Goal: Task Accomplishment & Management: Complete application form

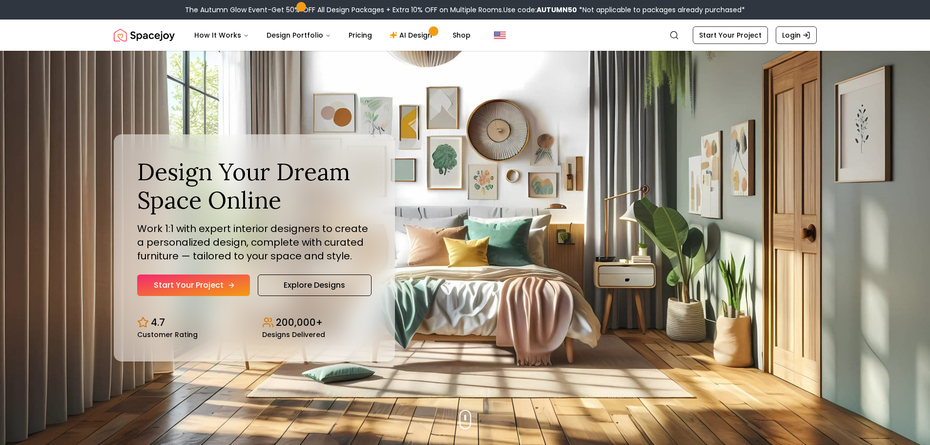
click at [223, 281] on link "Start Your Project" at bounding box center [193, 284] width 113 height 21
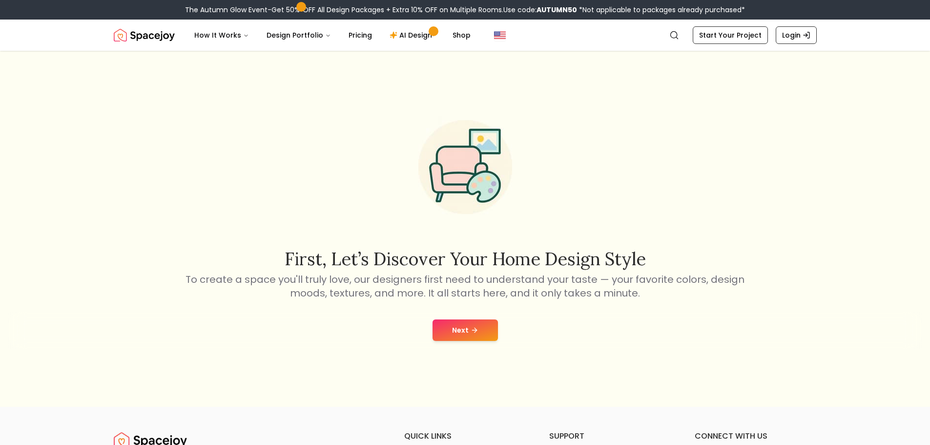
click at [484, 333] on button "Next" at bounding box center [464, 329] width 65 height 21
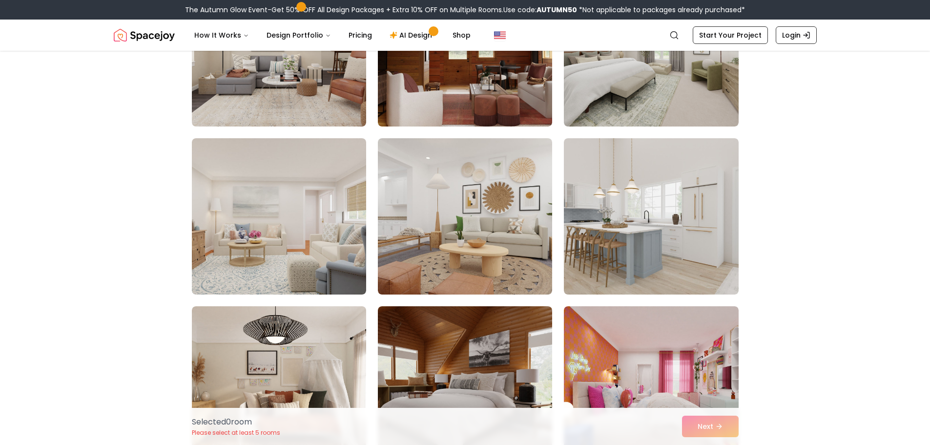
scroll to position [830, 0]
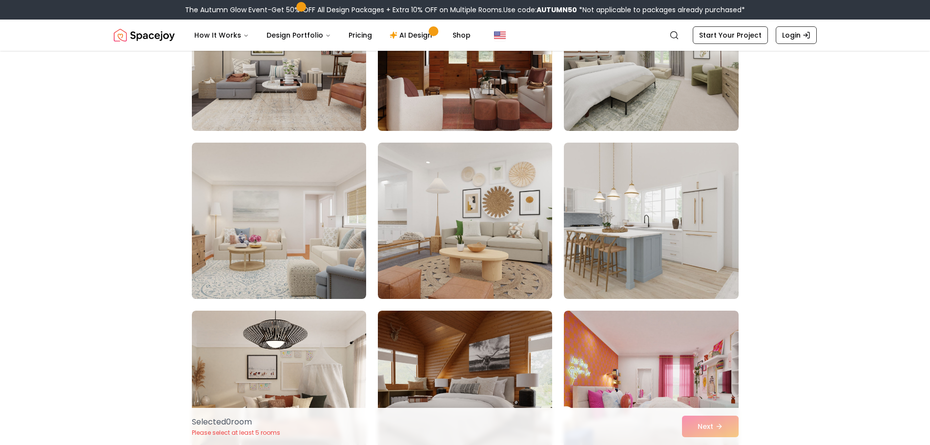
click at [462, 231] on img at bounding box center [465, 220] width 174 height 156
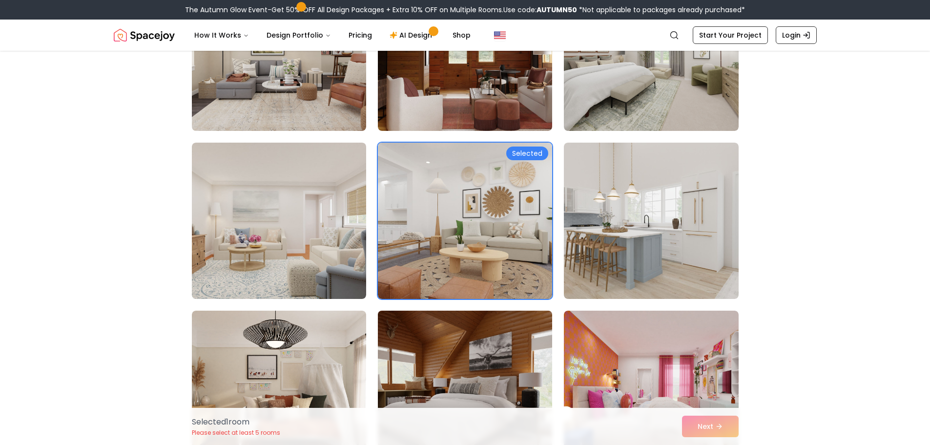
click at [471, 334] on img at bounding box center [464, 388] width 183 height 164
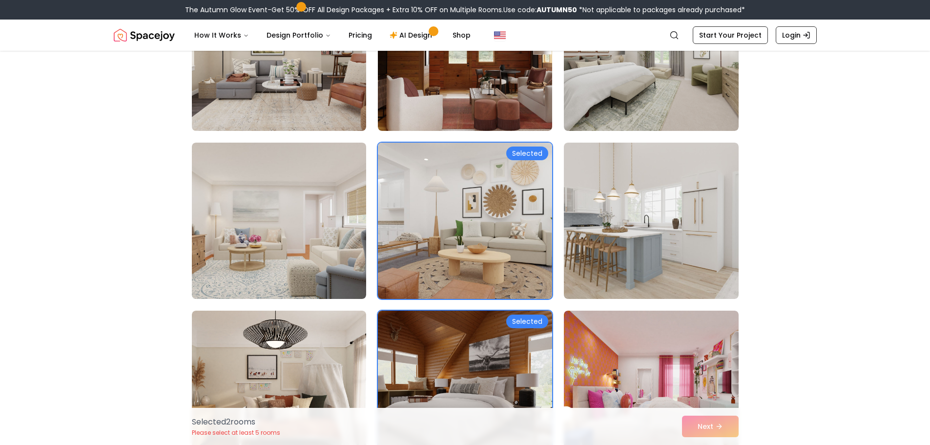
click at [451, 181] on img at bounding box center [464, 221] width 183 height 164
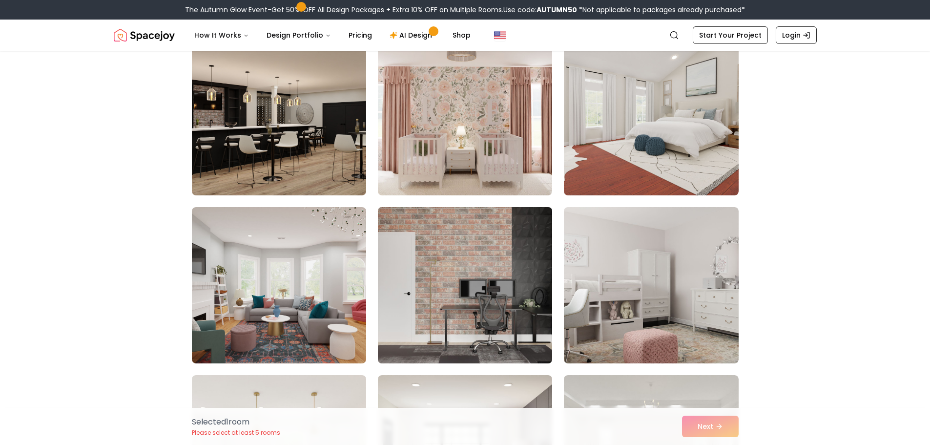
scroll to position [49, 0]
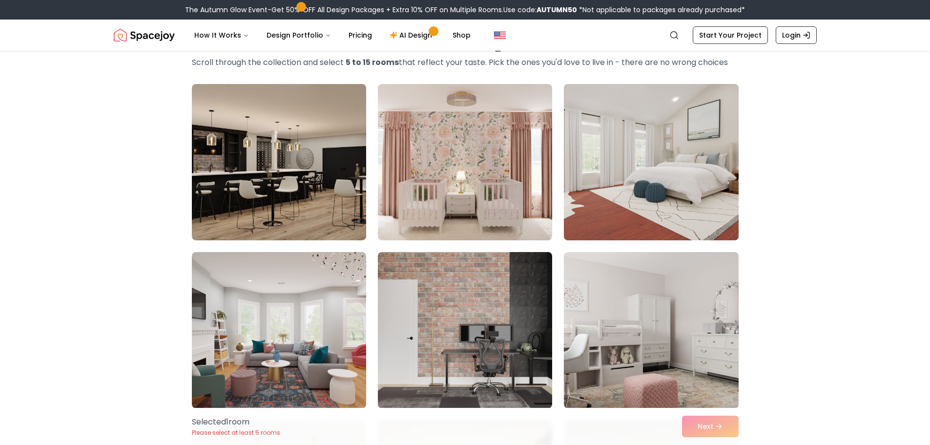
click at [595, 229] on img at bounding box center [650, 162] width 183 height 164
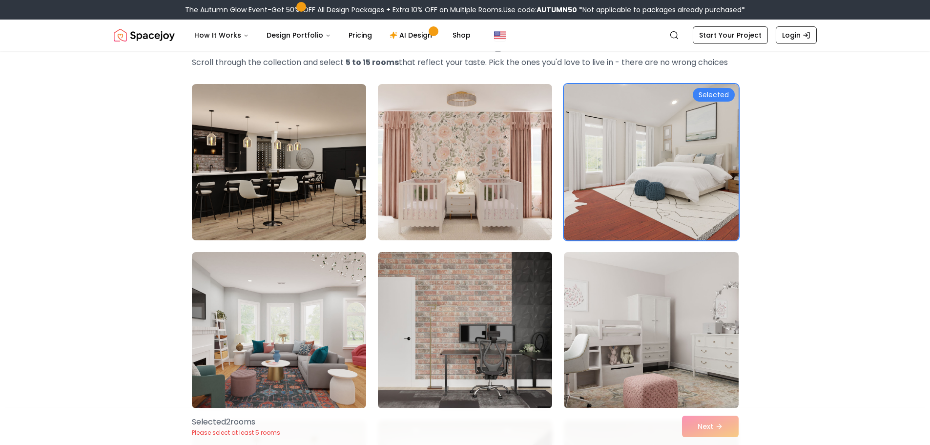
click at [509, 305] on img at bounding box center [464, 330] width 183 height 164
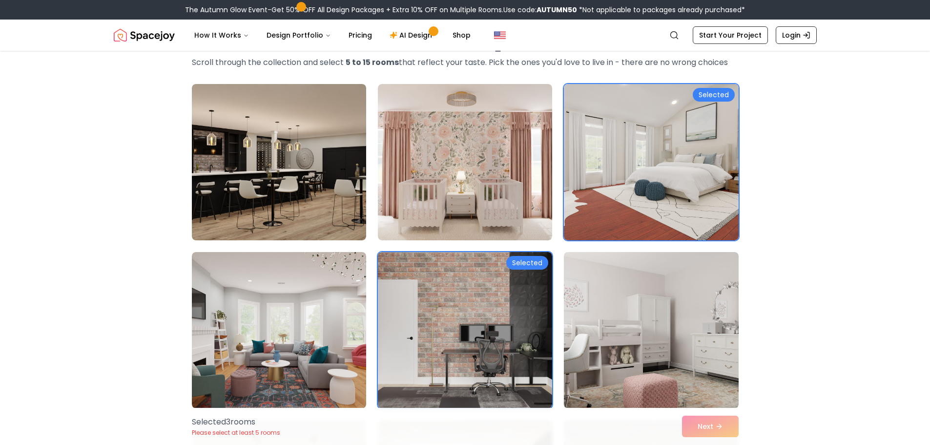
click at [708, 423] on div "Selected 3 room s Please select at least 5 rooms Next" at bounding box center [465, 425] width 562 height 37
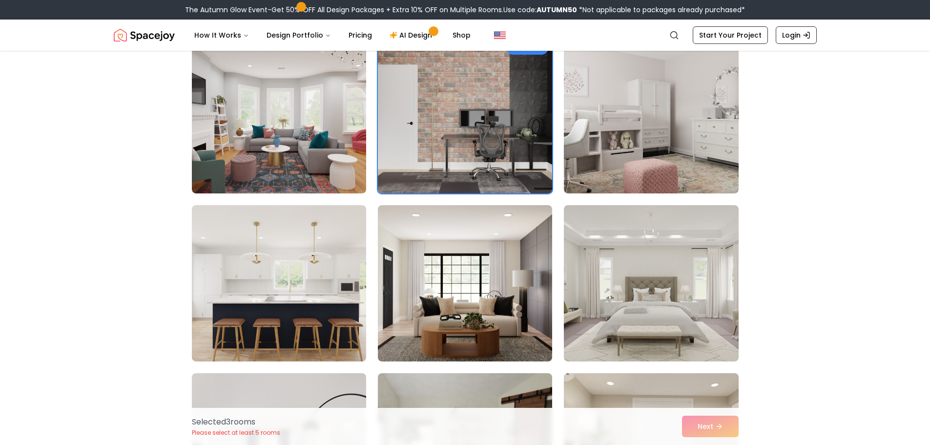
scroll to position [488, 0]
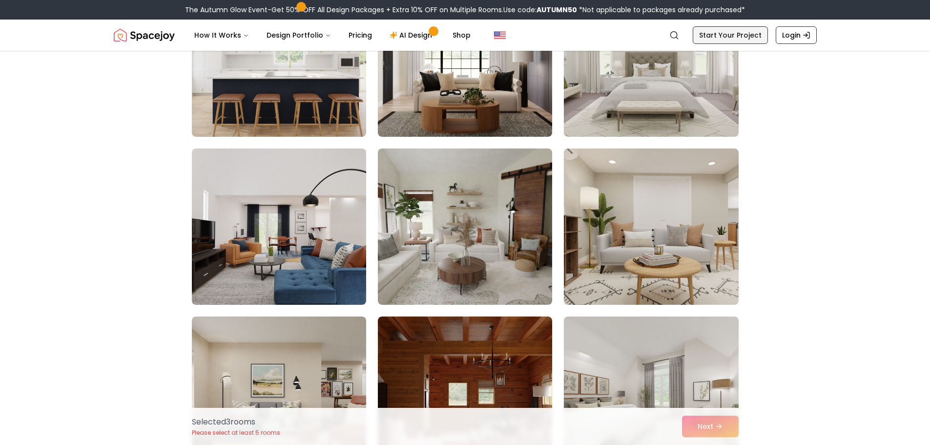
click at [729, 42] on link "Start Your Project" at bounding box center [729, 35] width 75 height 18
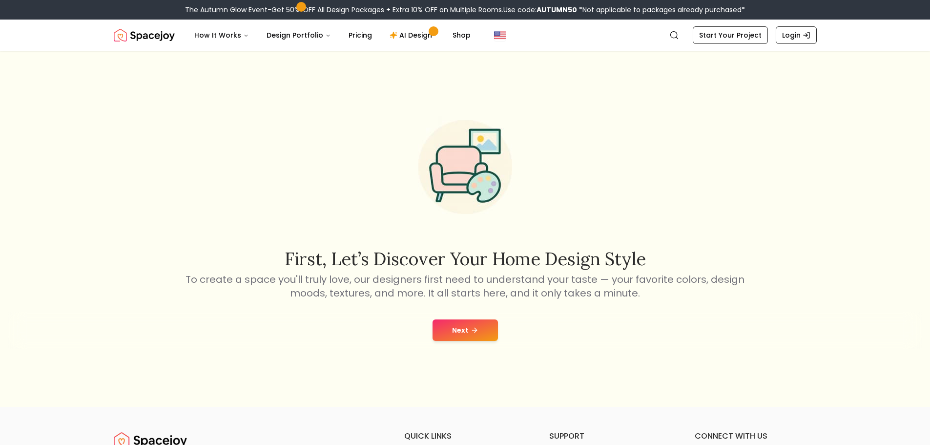
click at [477, 324] on button "Next" at bounding box center [464, 329] width 65 height 21
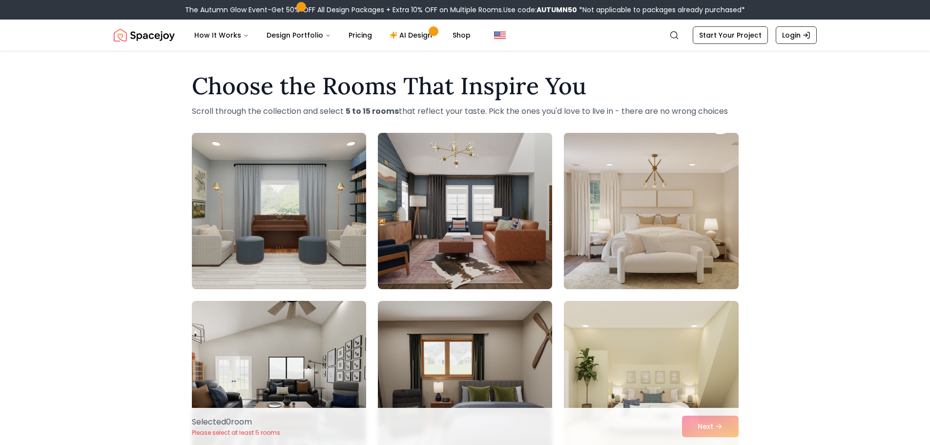
click at [590, 253] on img at bounding box center [650, 211] width 183 height 164
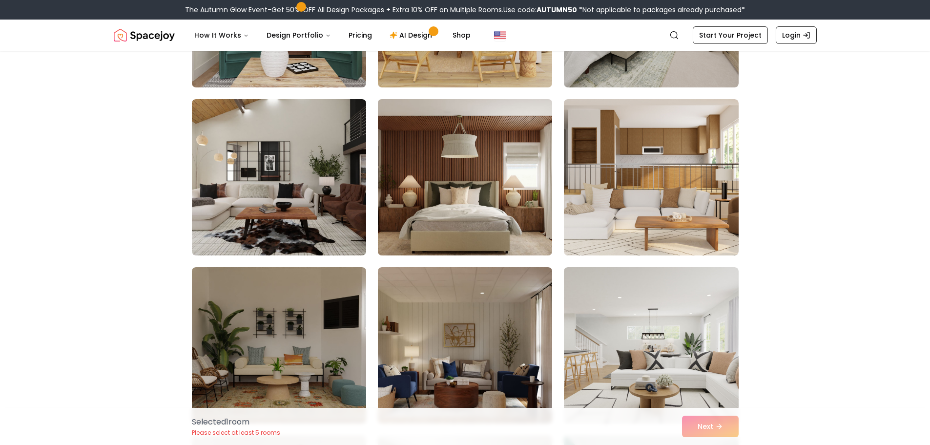
scroll to position [878, 0]
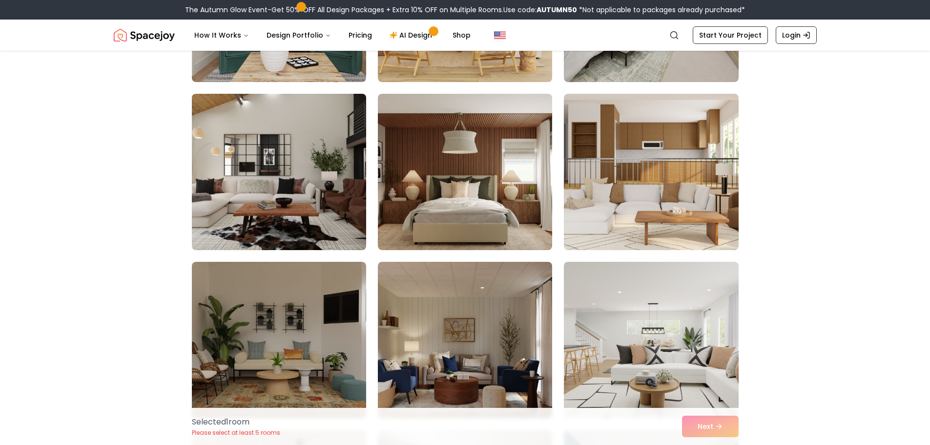
click at [320, 215] on img at bounding box center [278, 172] width 183 height 164
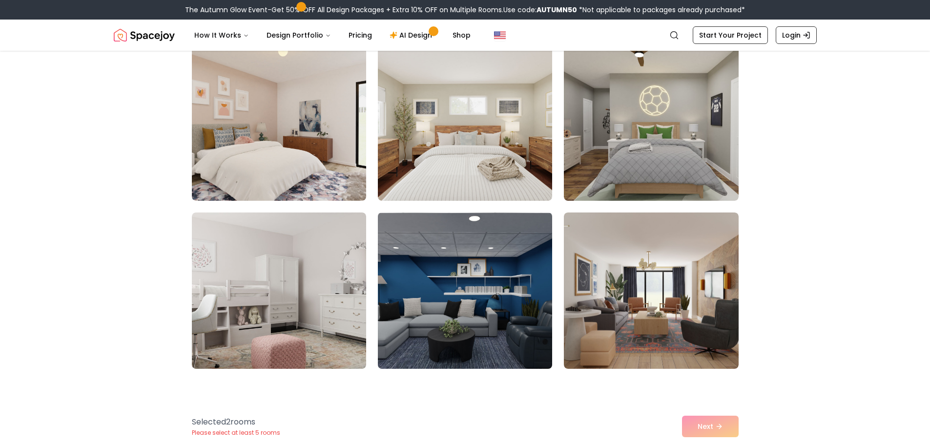
scroll to position [1513, 0]
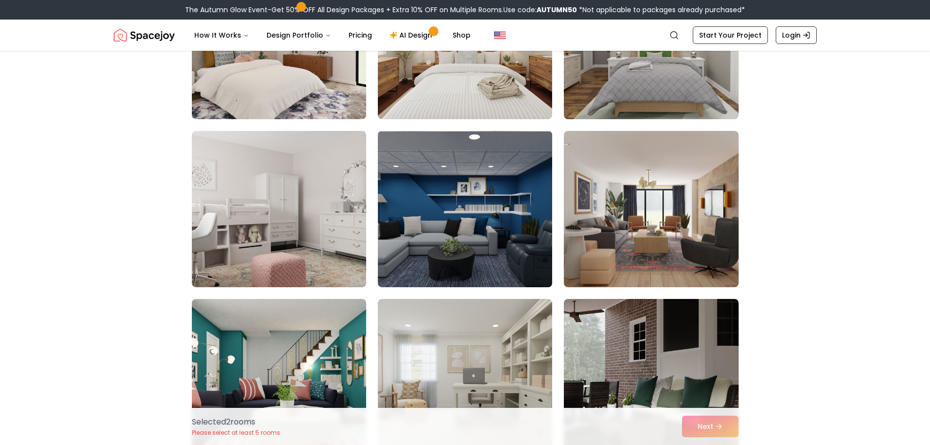
click at [475, 222] on img at bounding box center [464, 209] width 183 height 164
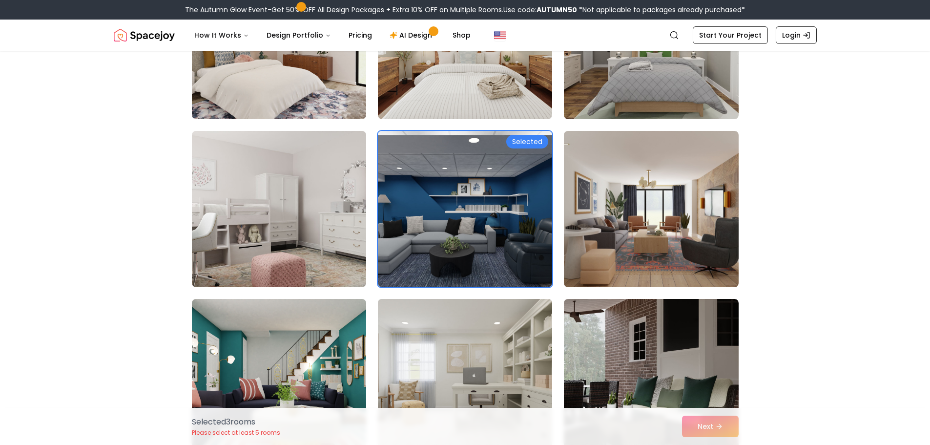
click at [498, 322] on img at bounding box center [464, 377] width 183 height 164
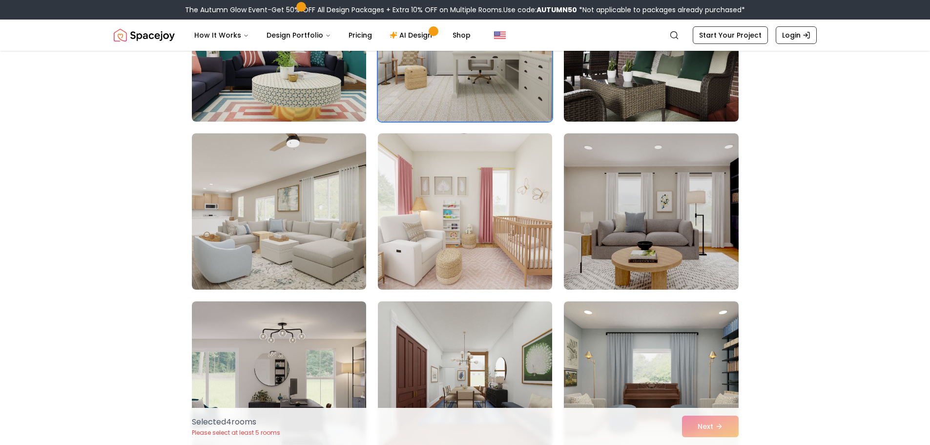
scroll to position [1952, 0]
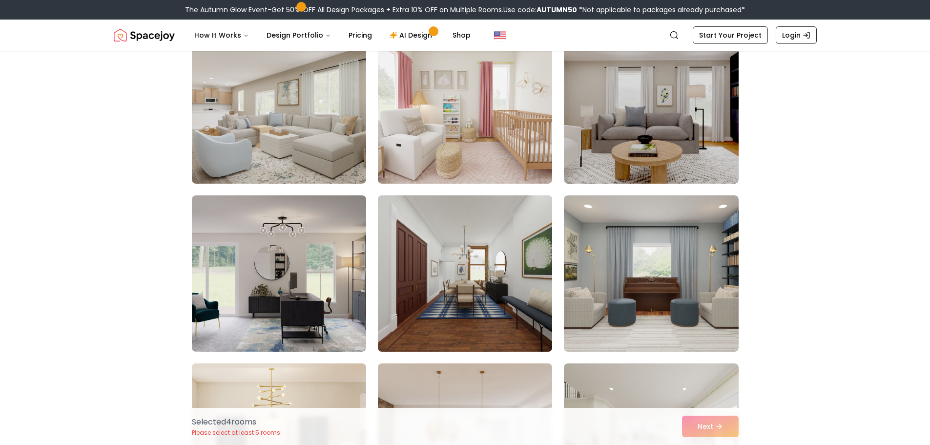
drag, startPoint x: 494, startPoint y: 271, endPoint x: 506, endPoint y: 276, distance: 12.7
click at [495, 271] on img at bounding box center [464, 273] width 183 height 164
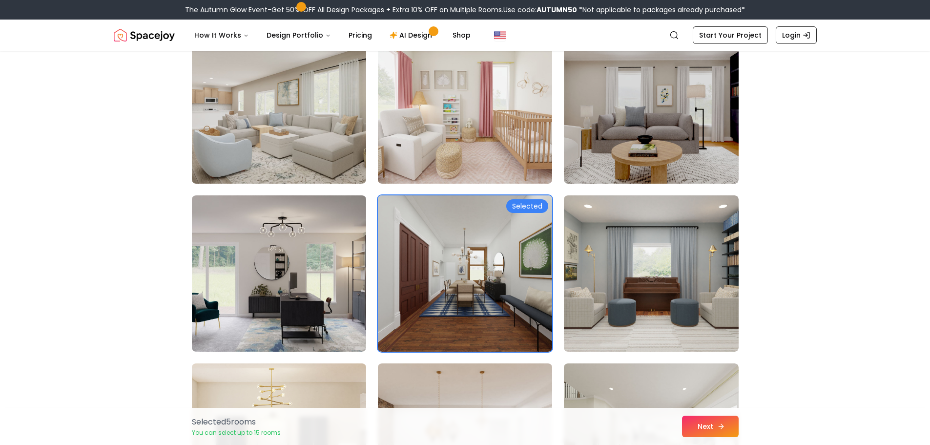
click at [718, 419] on button "Next" at bounding box center [710, 425] width 57 height 21
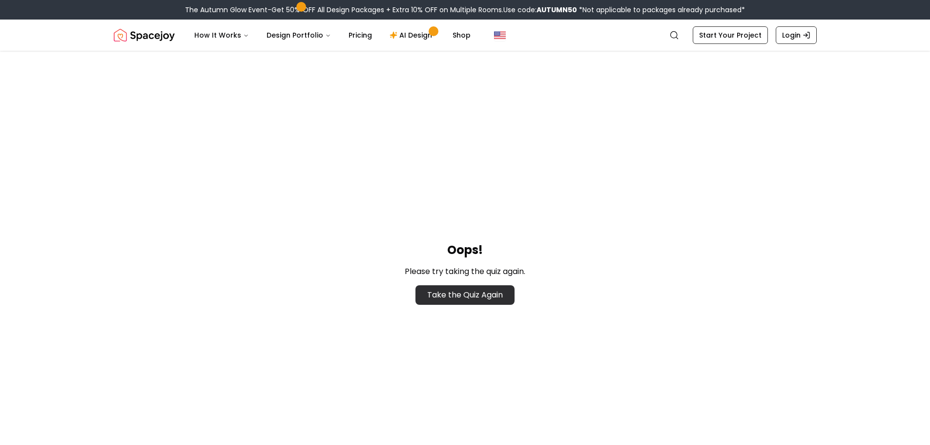
click at [497, 297] on link "Take the Quiz Again" at bounding box center [464, 295] width 99 height 20
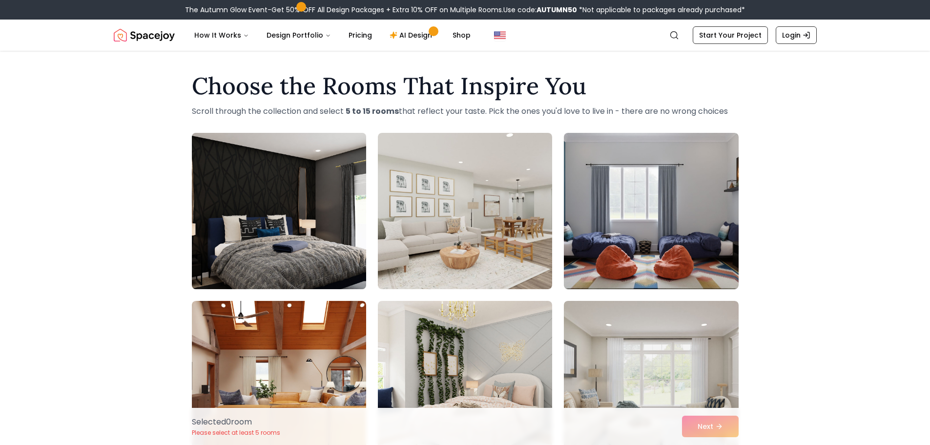
click at [299, 236] on img at bounding box center [278, 211] width 183 height 164
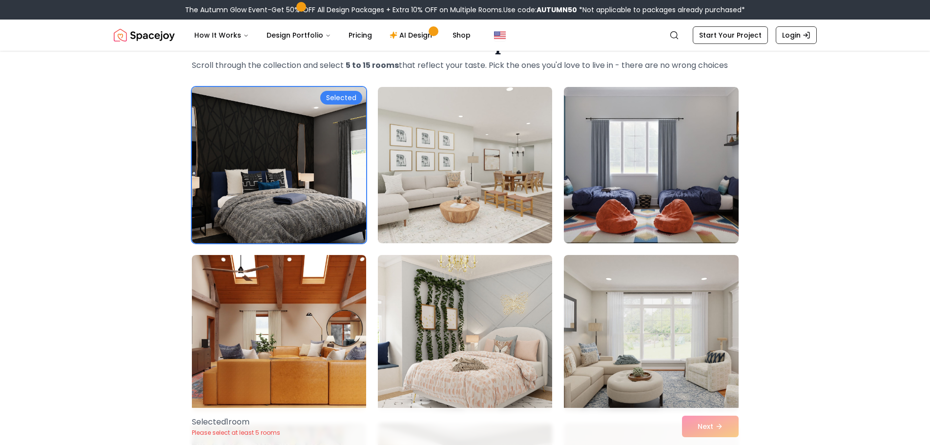
scroll to position [98, 0]
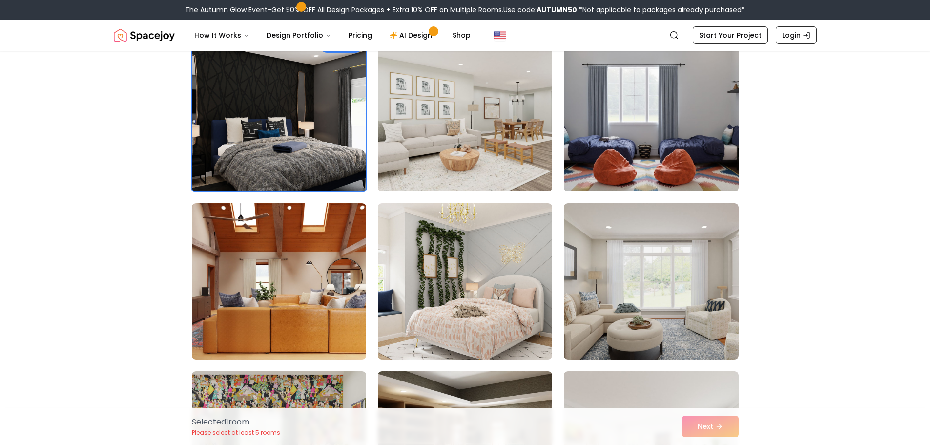
click at [648, 155] on img at bounding box center [650, 113] width 183 height 164
click at [658, 136] on img at bounding box center [650, 113] width 183 height 164
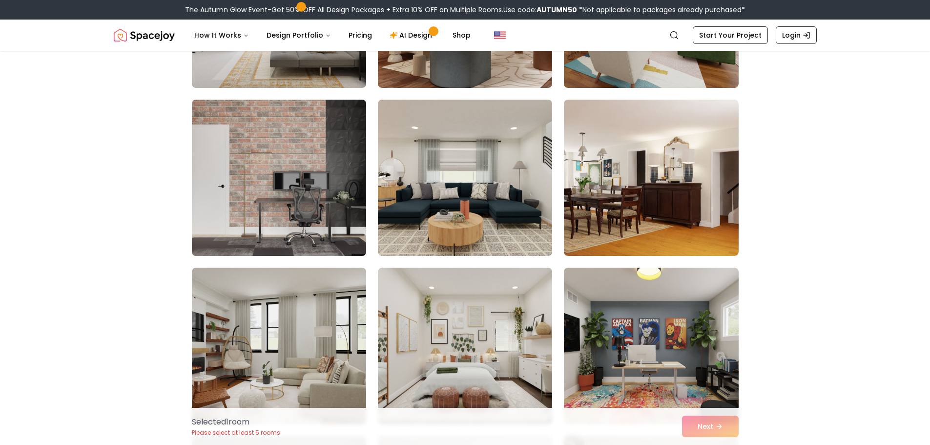
click at [314, 195] on img at bounding box center [278, 178] width 183 height 164
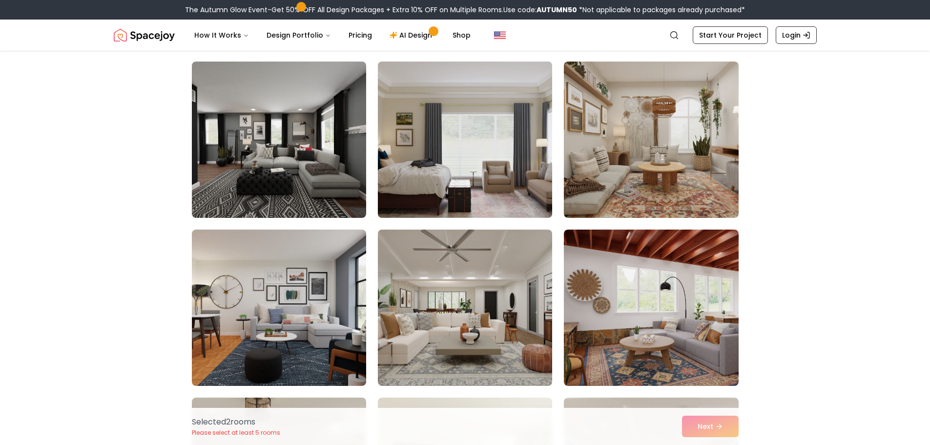
scroll to position [927, 0]
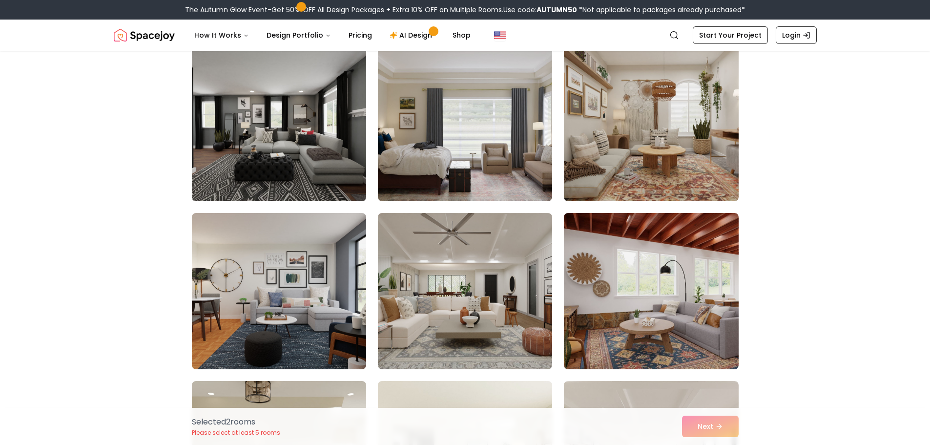
click at [333, 152] on img at bounding box center [278, 123] width 183 height 164
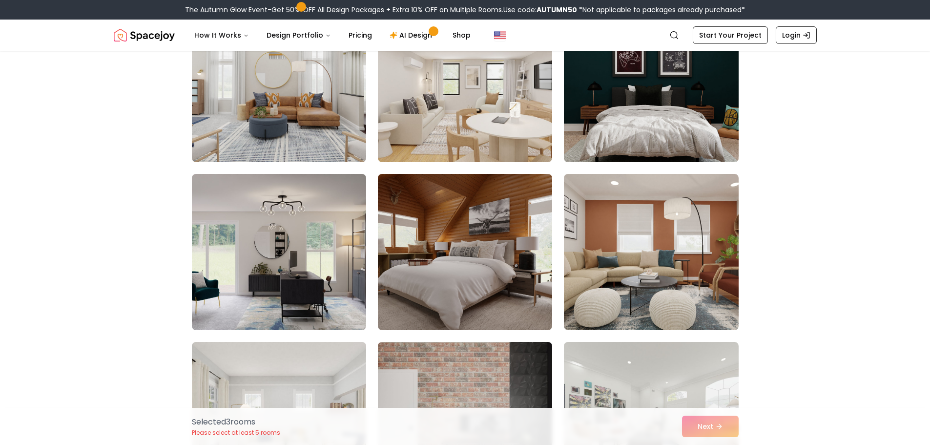
click at [643, 123] on img at bounding box center [650, 84] width 183 height 164
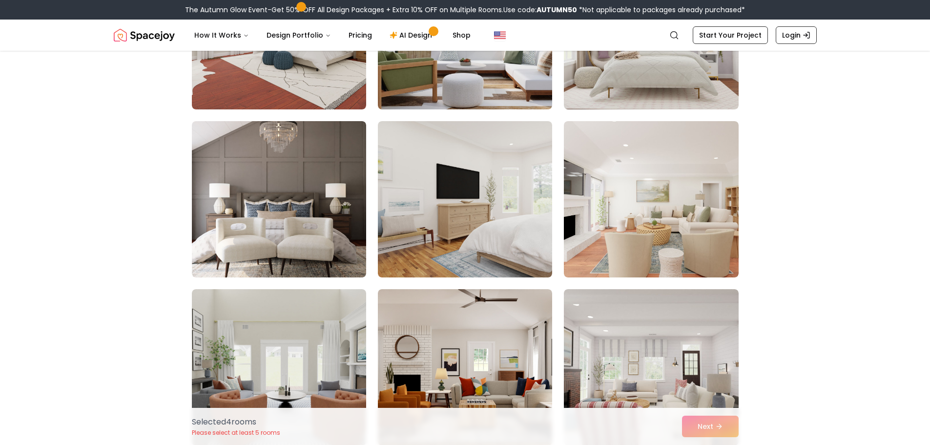
scroll to position [2781, 0]
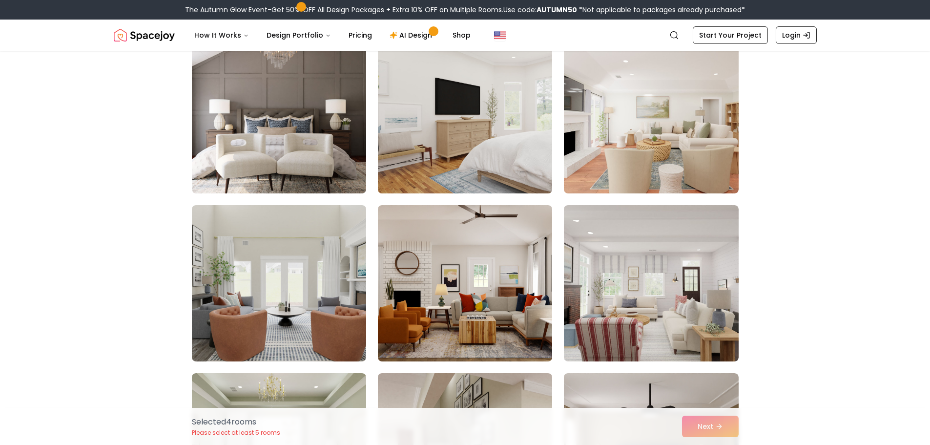
click at [520, 175] on img at bounding box center [464, 115] width 183 height 164
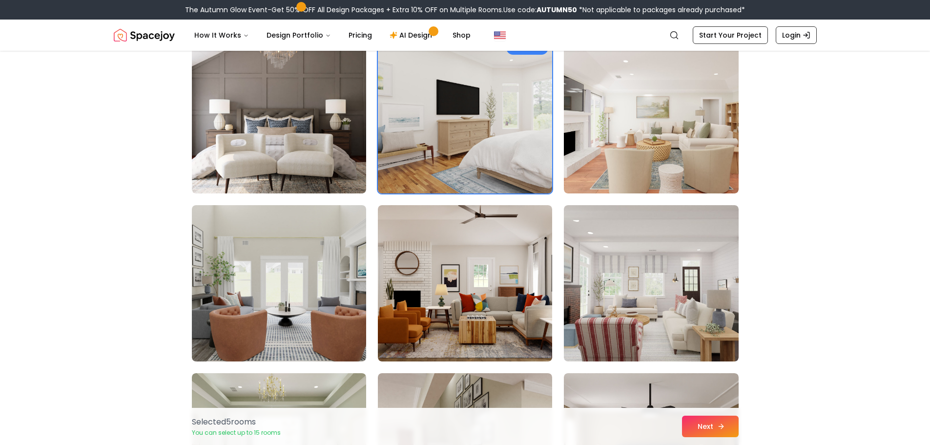
click at [712, 422] on button "Next" at bounding box center [710, 425] width 57 height 21
